Goal: Task Accomplishment & Management: Manage account settings

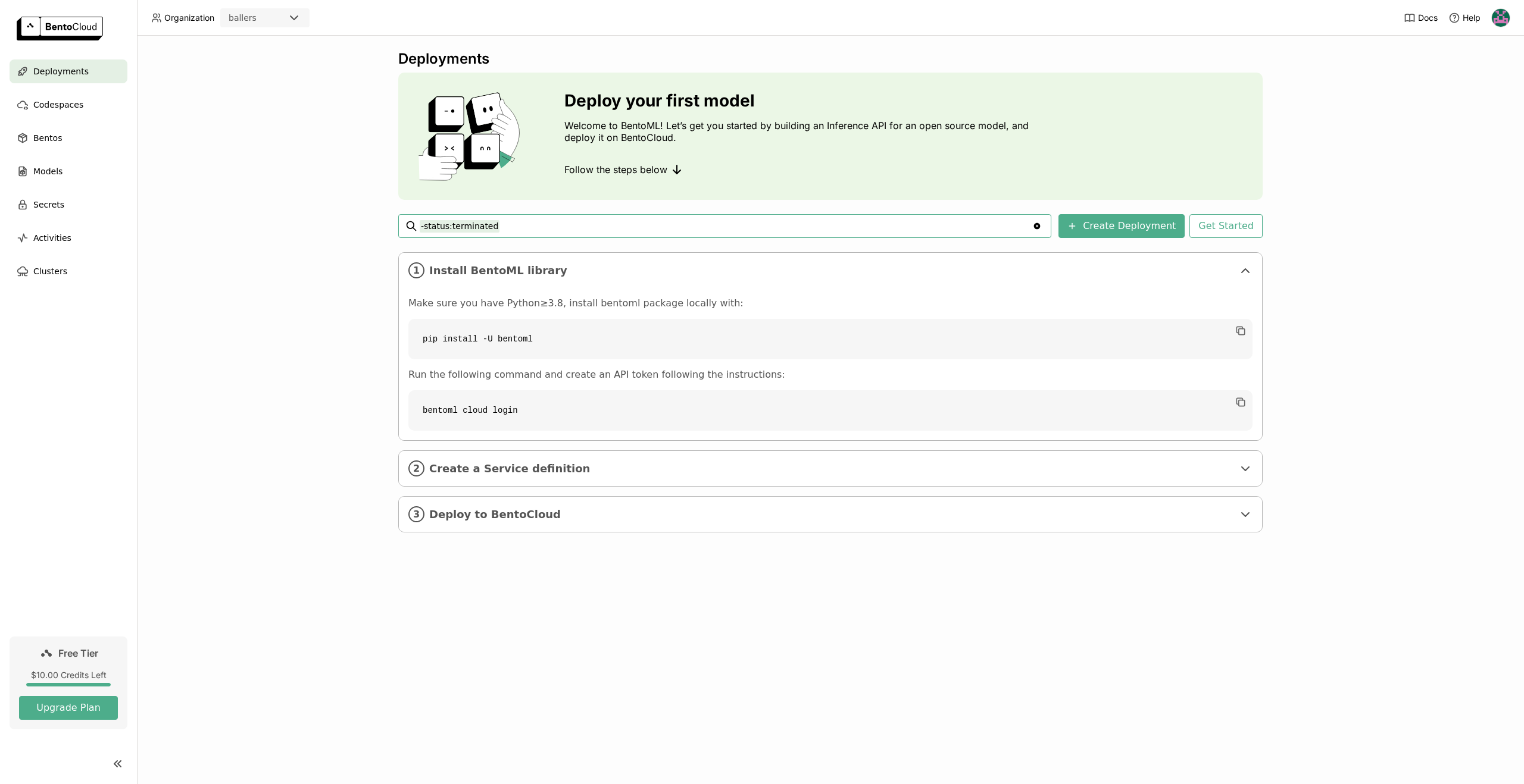
click at [1314, 152] on div "Deployments Deploy your first model Welcome to BentoML! Let’s get you started b…" at bounding box center [830, 410] width 1387 height 749
drag, startPoint x: 467, startPoint y: 273, endPoint x: 547, endPoint y: 263, distance: 80.6
click at [508, 265] on span "Install BentoML library" at bounding box center [831, 270] width 804 height 13
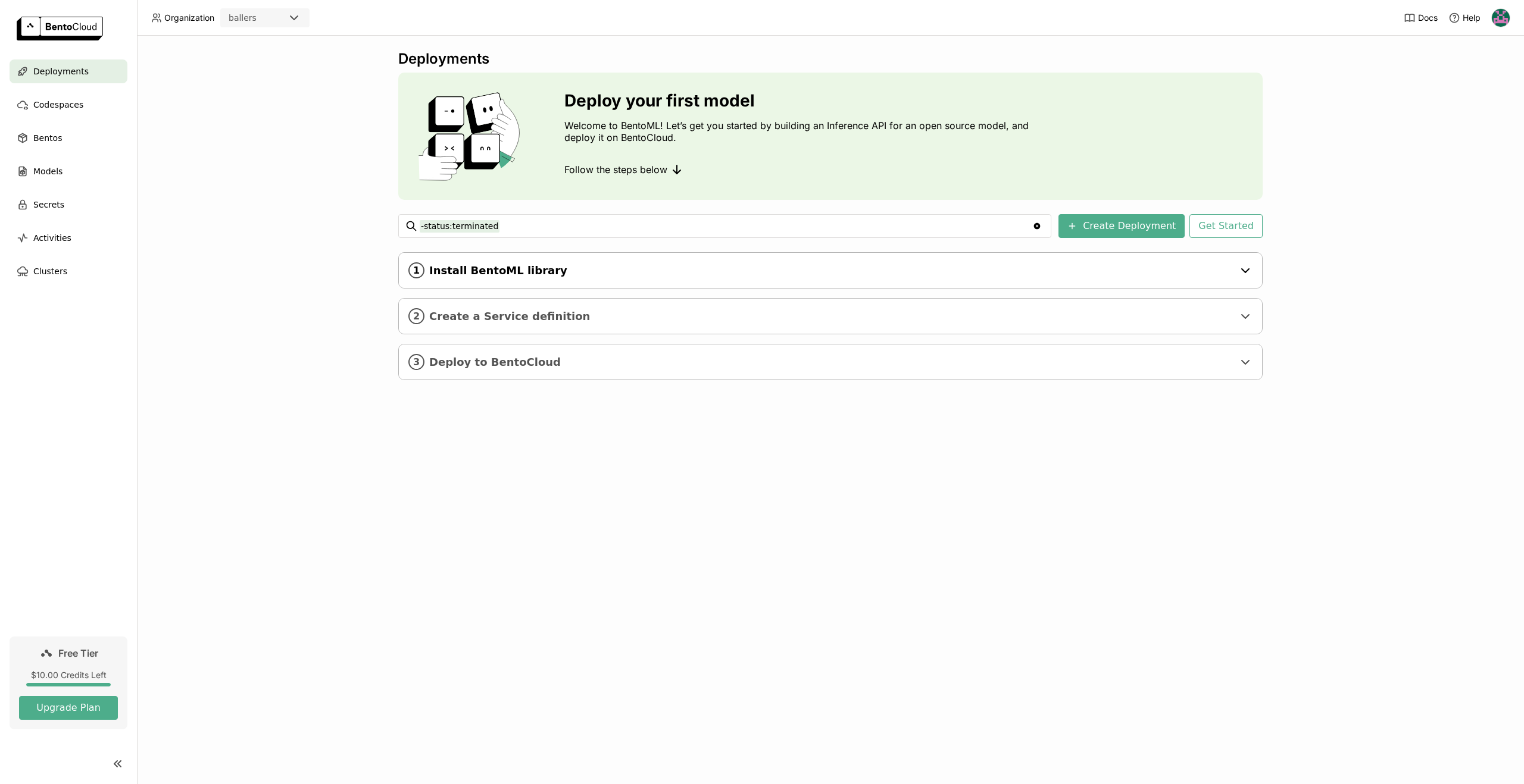
click at [603, 263] on div "1 Install BentoML library" at bounding box center [830, 270] width 863 height 35
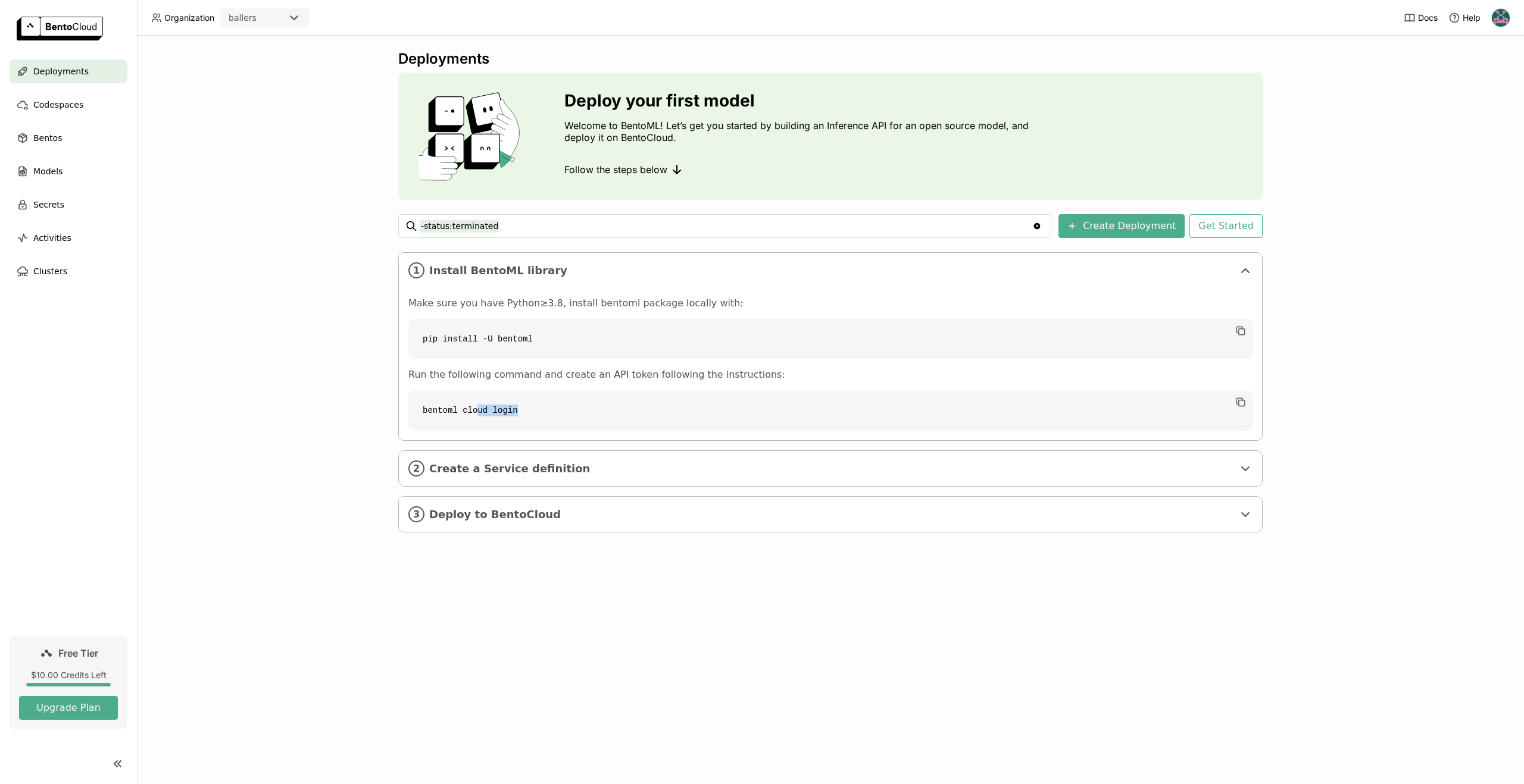
drag, startPoint x: 485, startPoint y: 410, endPoint x: 522, endPoint y: 410, distance: 37.0
click at [522, 410] on code "bentoml cloud login" at bounding box center [830, 410] width 844 height 41
click at [478, 469] on span "Create a Service definition" at bounding box center [831, 468] width 804 height 13
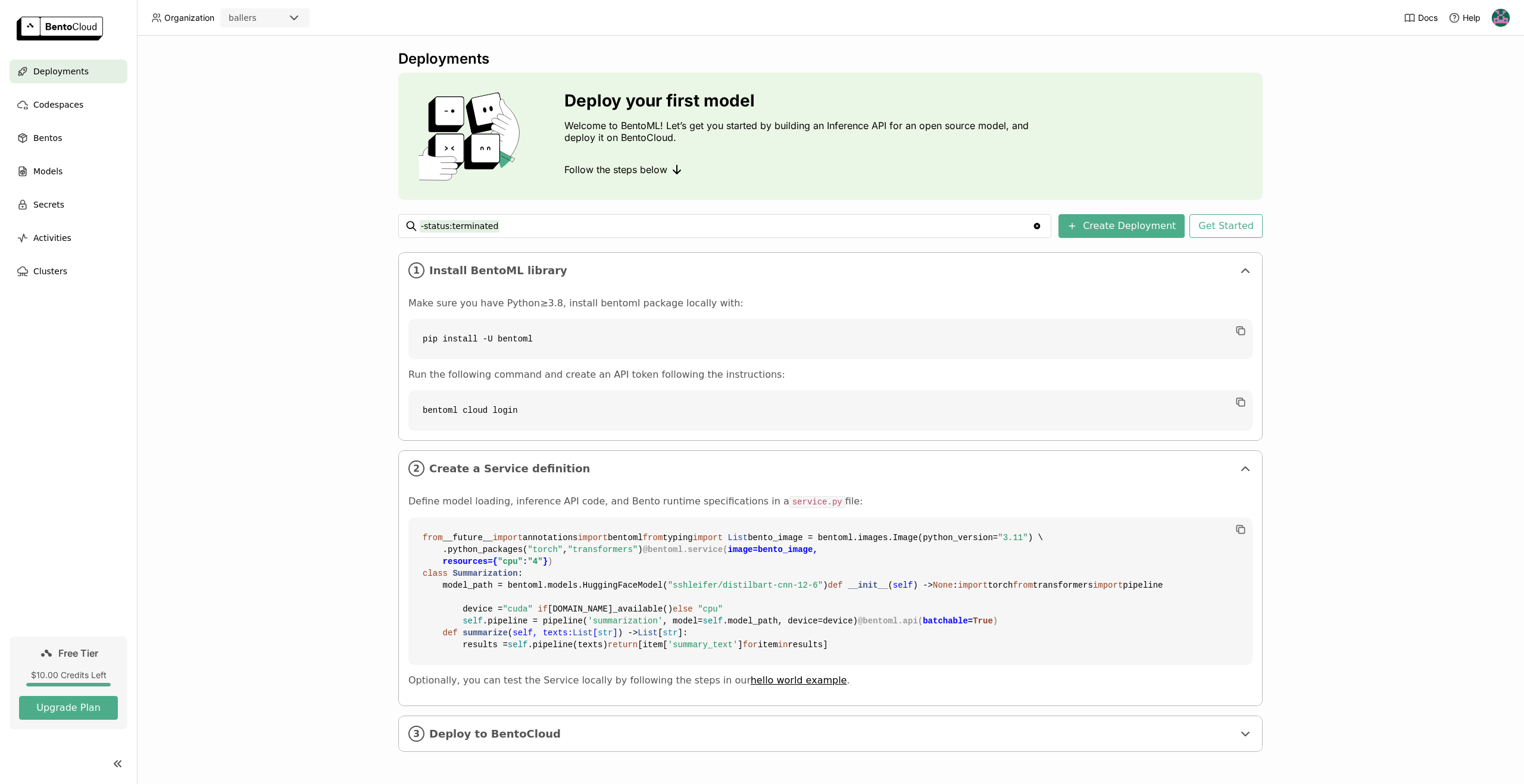
scroll to position [214, 0]
drag, startPoint x: 533, startPoint y: 285, endPoint x: 755, endPoint y: 287, distance: 222.0
click at [755, 496] on p "Define model loading, inference API code, and Bento runtime specifications in a…" at bounding box center [830, 502] width 844 height 13
click at [216, 499] on div "Deployments Deploy your first model Welcome to BentoML! Let’s get you started b…" at bounding box center [830, 410] width 1387 height 749
click at [479, 739] on span "Deploy to BentoCloud" at bounding box center [831, 734] width 804 height 13
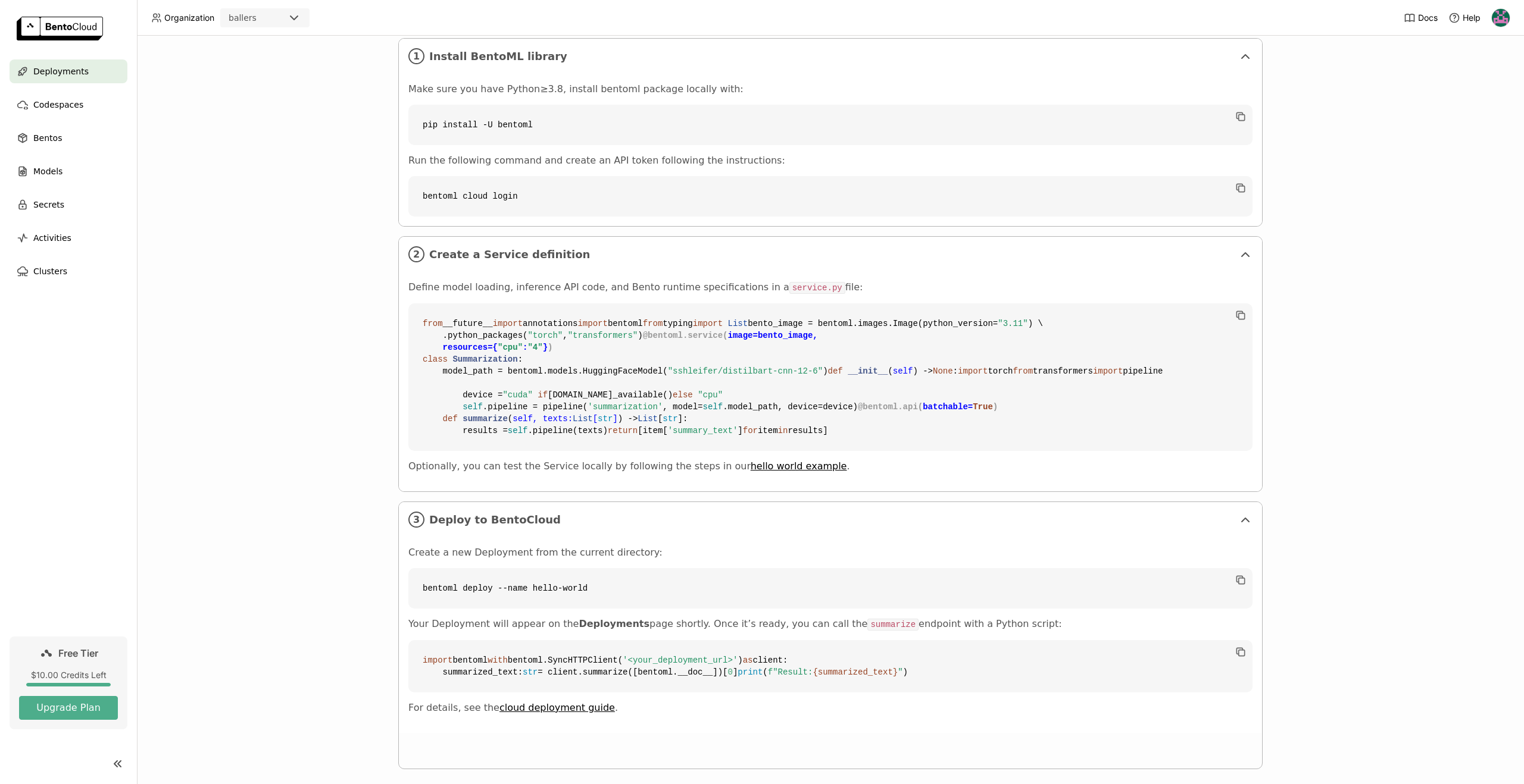
scroll to position [446, 0]
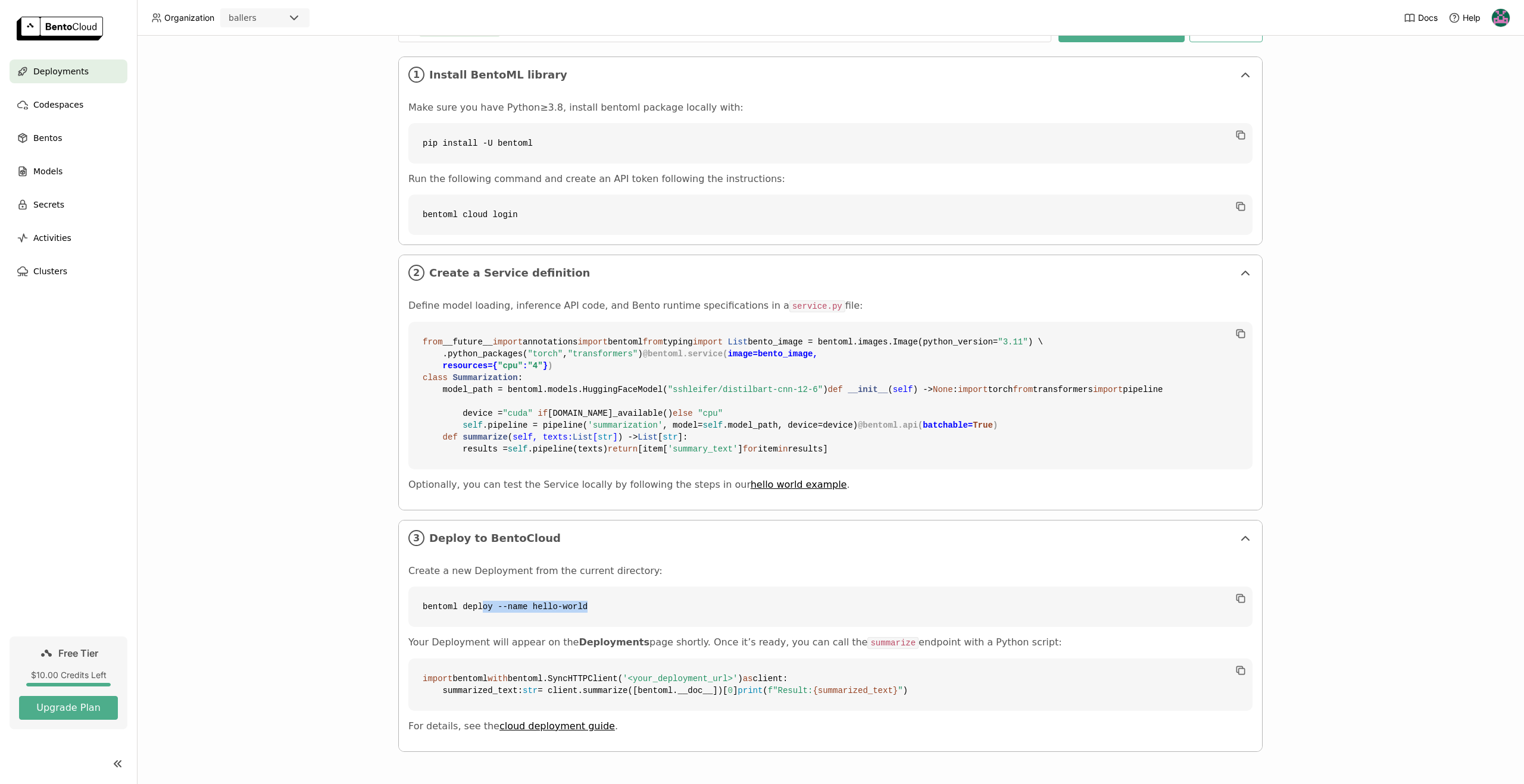
drag, startPoint x: 483, startPoint y: 569, endPoint x: 602, endPoint y: 574, distance: 119.1
click at [596, 587] on code "bentoml deploy --name hello-world" at bounding box center [830, 607] width 844 height 41
click at [602, 587] on code "bentoml deploy --name hello-world" at bounding box center [830, 607] width 844 height 41
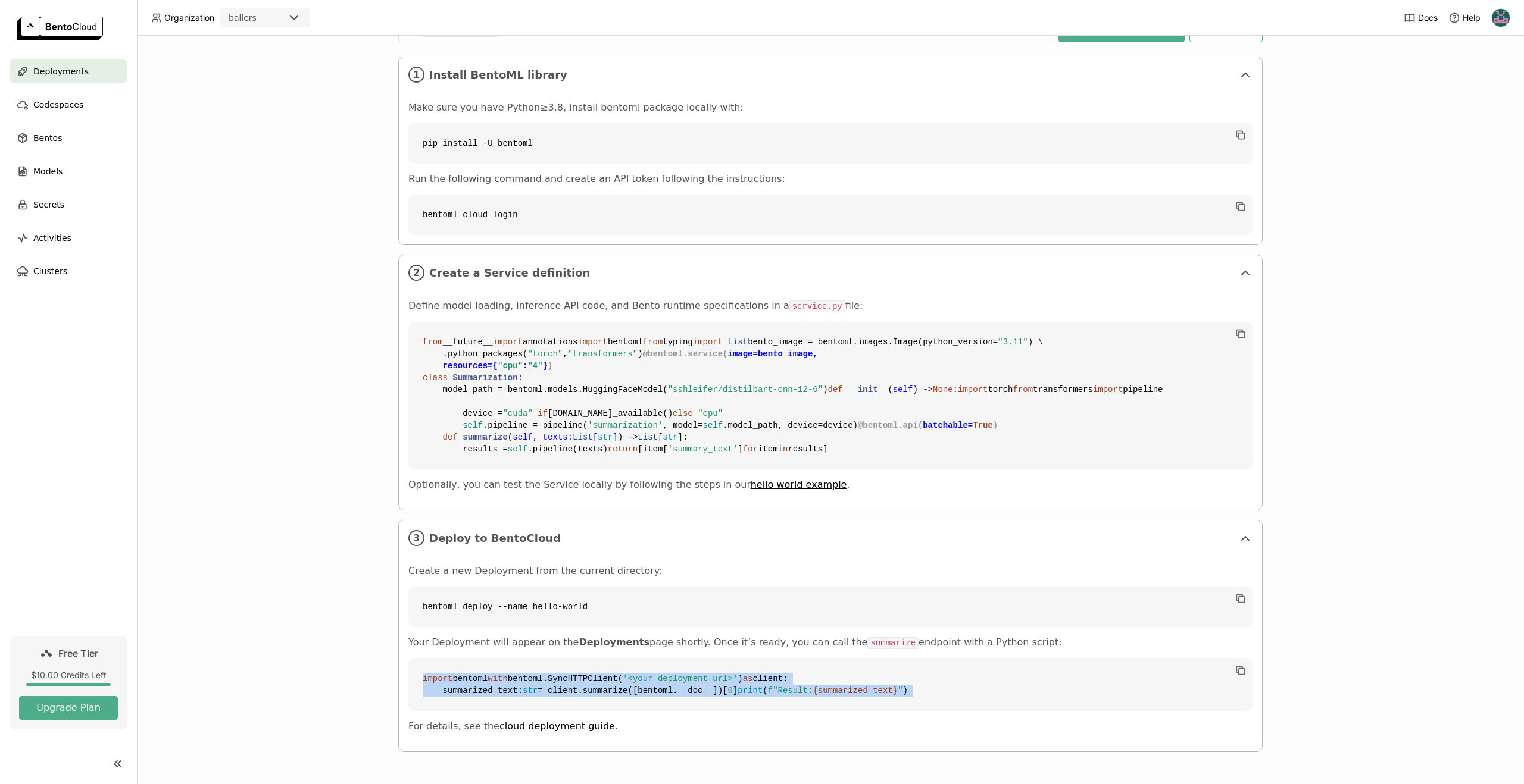
drag, startPoint x: 482, startPoint y: 643, endPoint x: 576, endPoint y: 712, distance: 116.6
click at [572, 712] on div "Create a new Deployment from the current directory: bentoml deploy --name hello…" at bounding box center [830, 649] width 844 height 167
drag, startPoint x: 594, startPoint y: 712, endPoint x: 587, endPoint y: 711, distance: 7.1
click at [593, 711] on div "Create a new Deployment from the current directory: bentoml deploy --name hello…" at bounding box center [830, 649] width 844 height 167
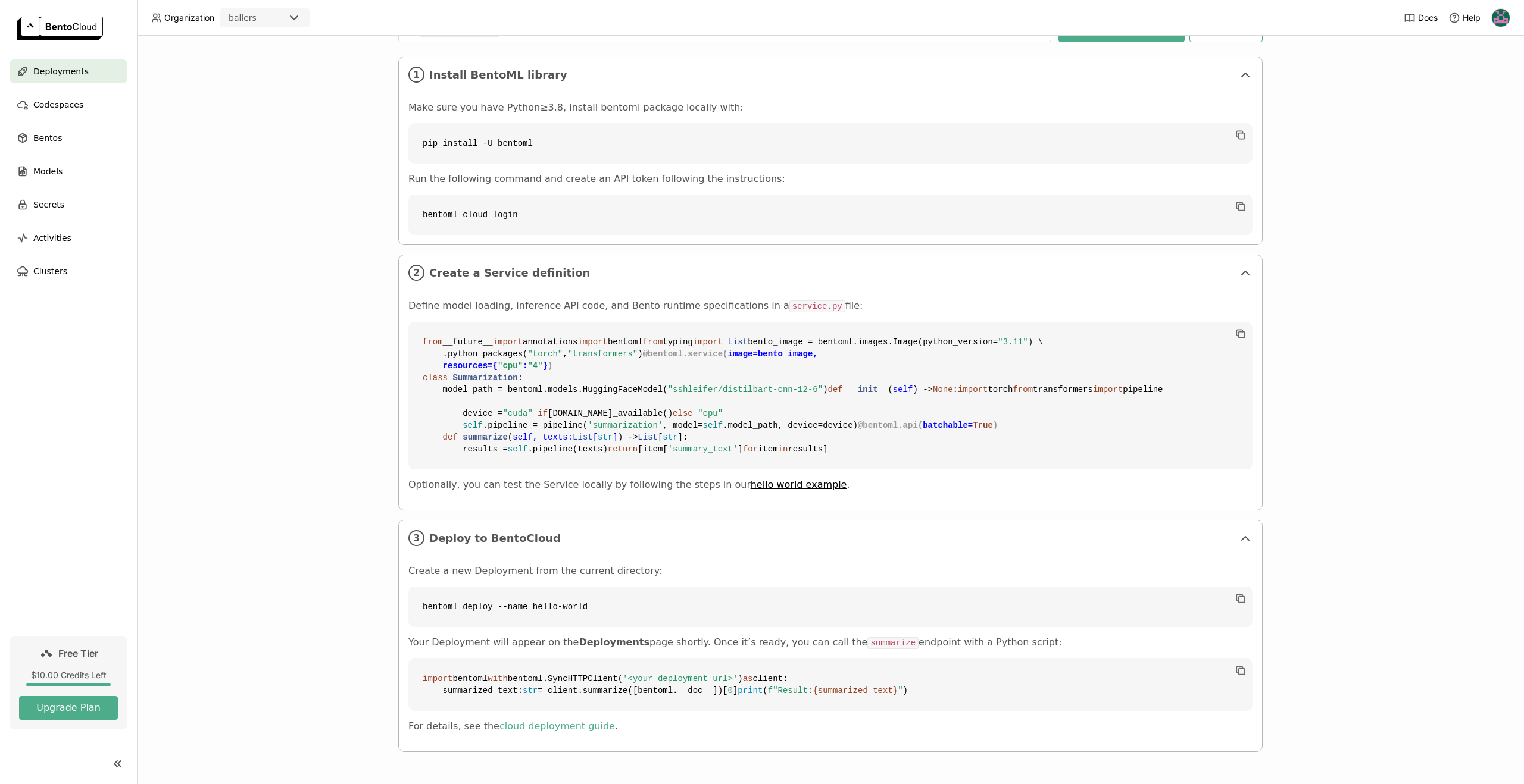
click at [534, 727] on link "cloud deployment guide" at bounding box center [558, 726] width 116 height 11
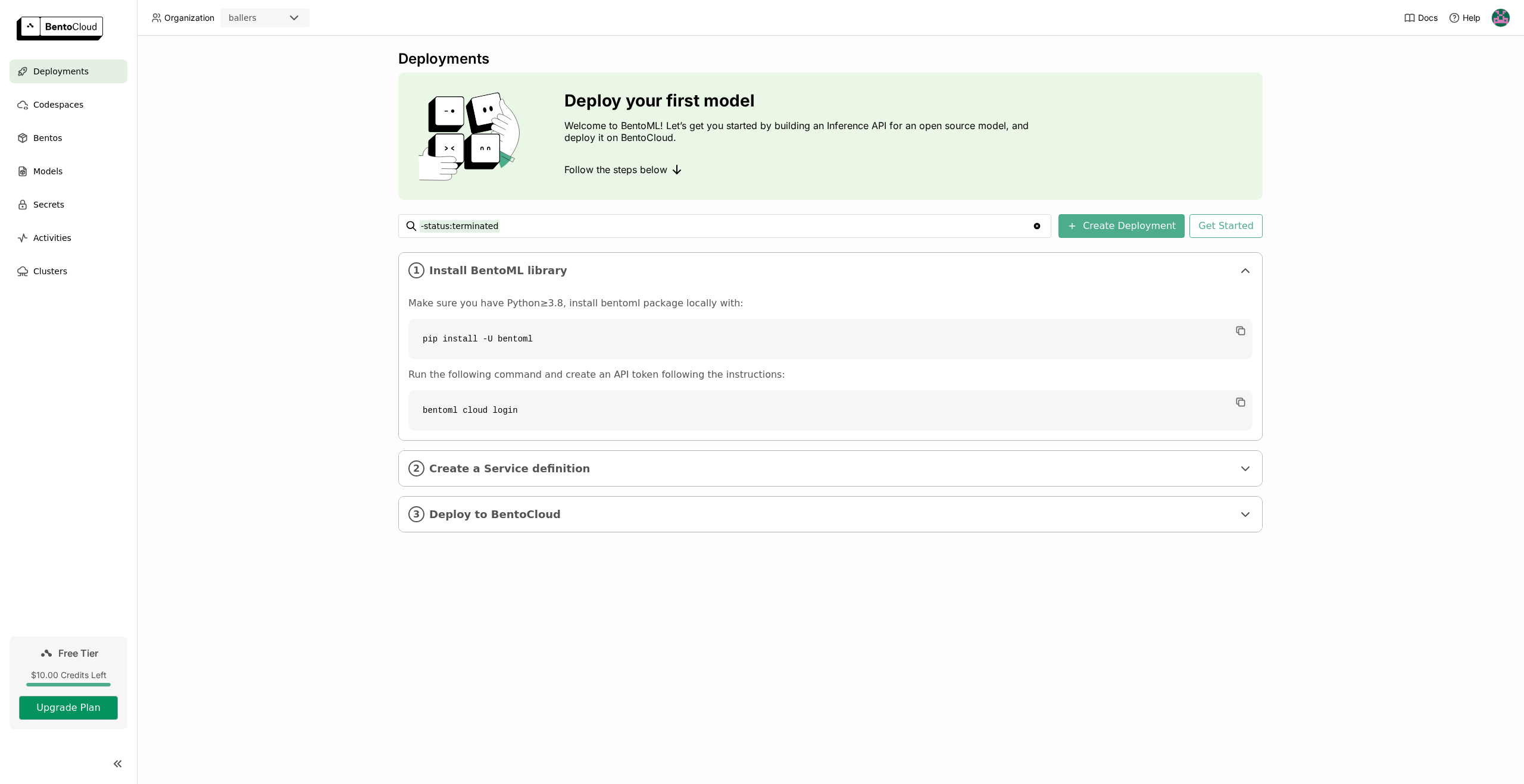
click at [88, 704] on button "Upgrade Plan" at bounding box center [68, 708] width 99 height 23
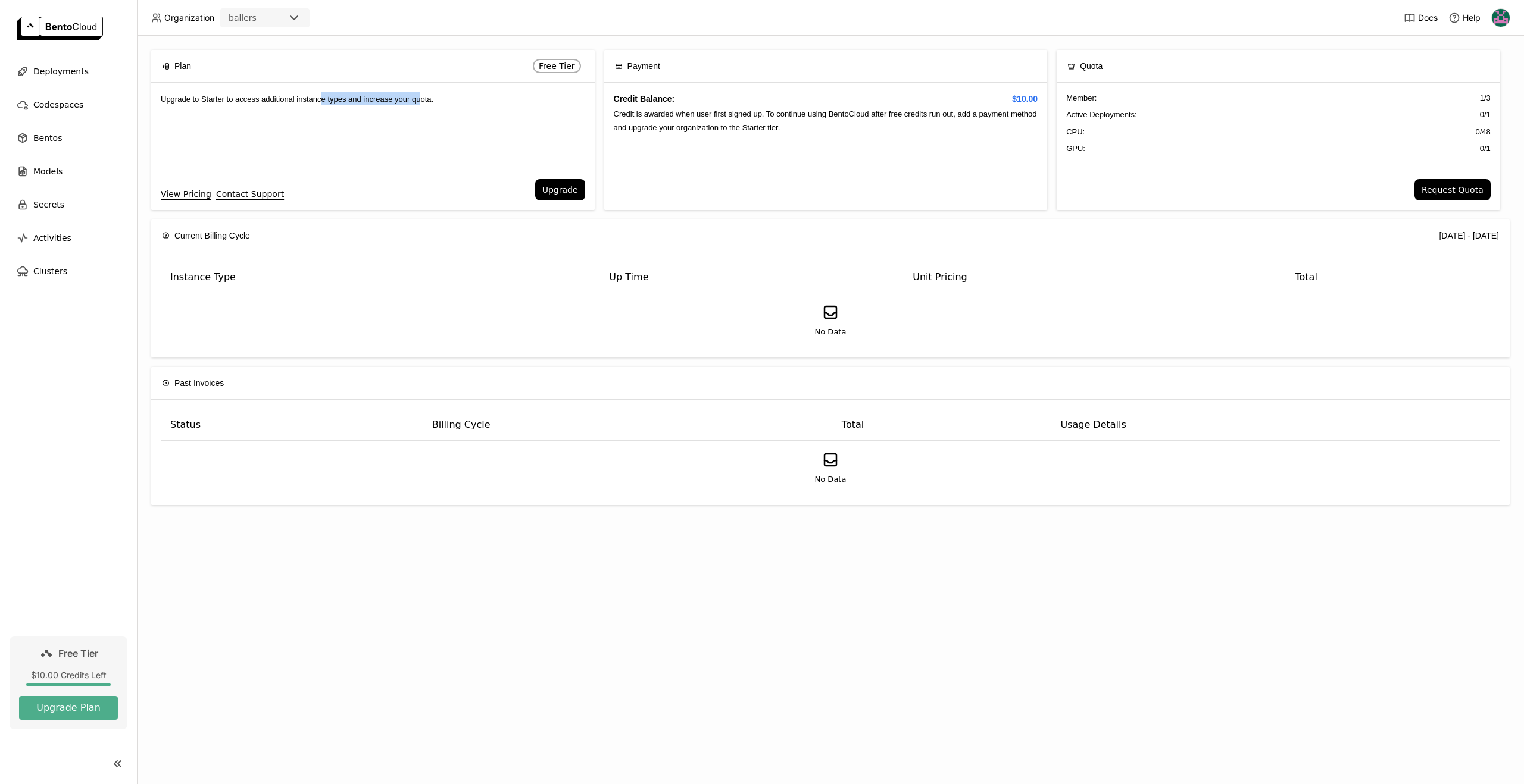
drag, startPoint x: 331, startPoint y: 97, endPoint x: 435, endPoint y: 101, distance: 104.1
click at [433, 101] on span "Upgrade to Starter to access additional instance types and increase your quota." at bounding box center [297, 98] width 273 height 9
drag, startPoint x: 1230, startPoint y: 120, endPoint x: 1411, endPoint y: 151, distance: 183.6
click at [1412, 151] on div "Member : 1 / 3 Active Deployments : 0 / 1 CPU: 0 / 48 GPU: 0 / 1" at bounding box center [1278, 131] width 443 height 96
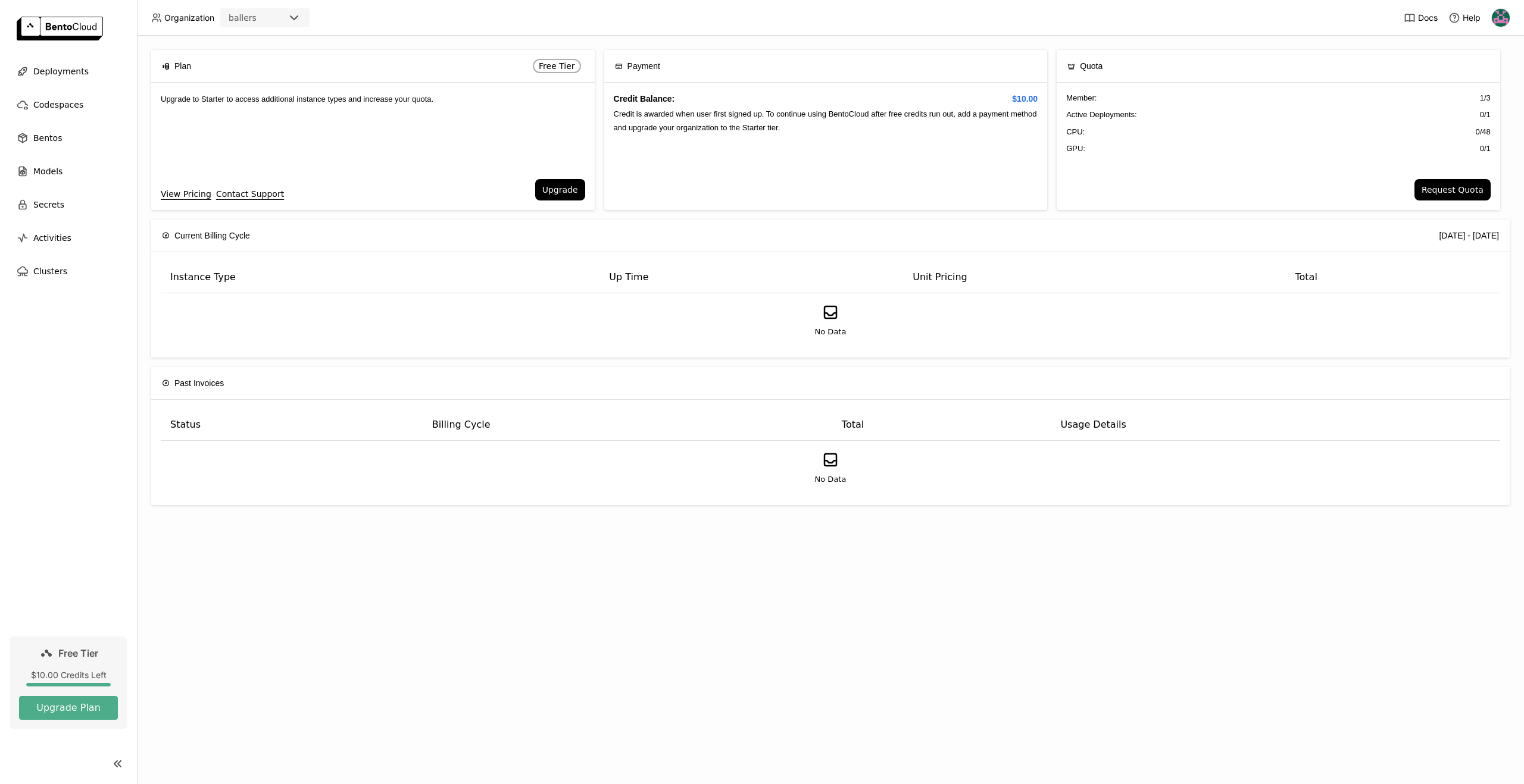
drag, startPoint x: 1411, startPoint y: 151, endPoint x: 1440, endPoint y: 177, distance: 38.9
click at [1412, 152] on div "GPU: 0 / 1" at bounding box center [1278, 149] width 425 height 12
